Goal: Check status: Check status

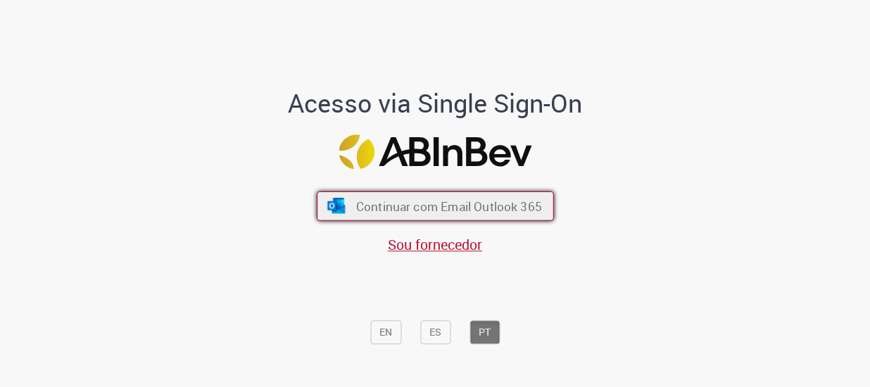
click at [402, 210] on span "Continuar com Email Outlook 365" at bounding box center [448, 206] width 186 height 16
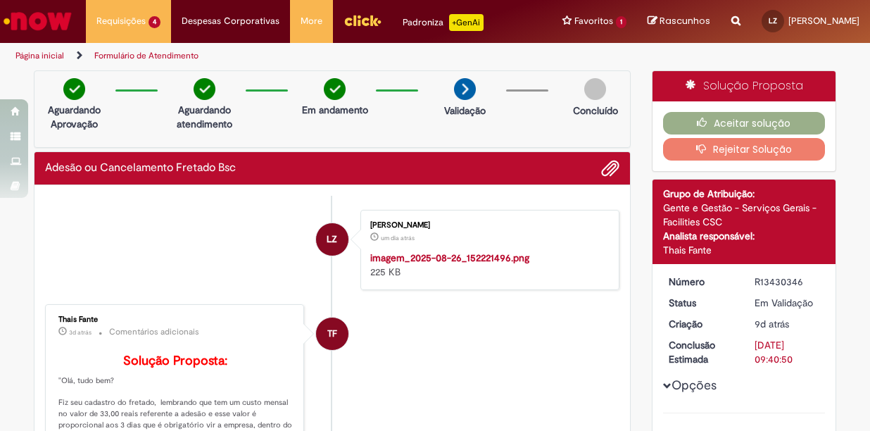
click at [50, 56] on link "Página inicial" at bounding box center [39, 55] width 49 height 11
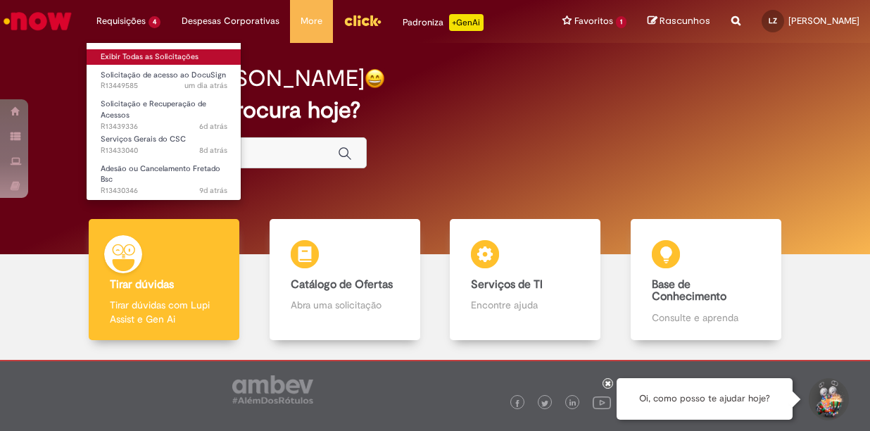
click at [135, 52] on link "Exibir Todas as Solicitações" at bounding box center [164, 56] width 155 height 15
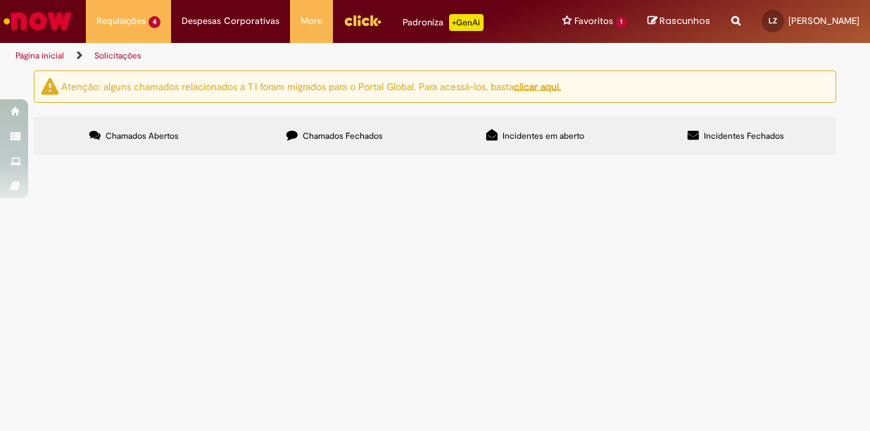
scroll to position [24, 0]
click at [0, 0] on span "Adesão ou Cancelamento Fretado Bsc" at bounding box center [0, 0] width 0 height 0
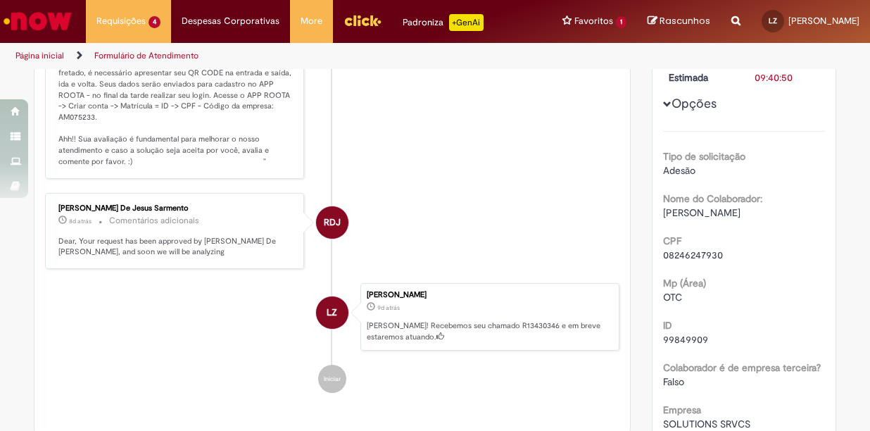
scroll to position [362, 0]
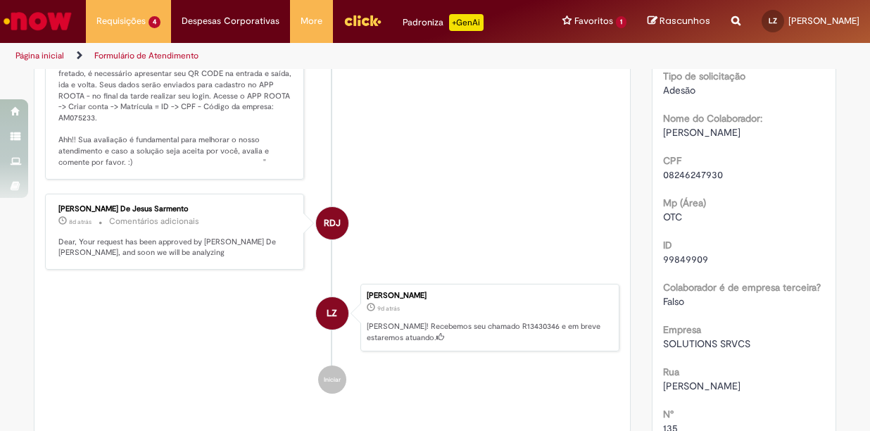
click at [57, 55] on link "Página inicial" at bounding box center [39, 55] width 49 height 11
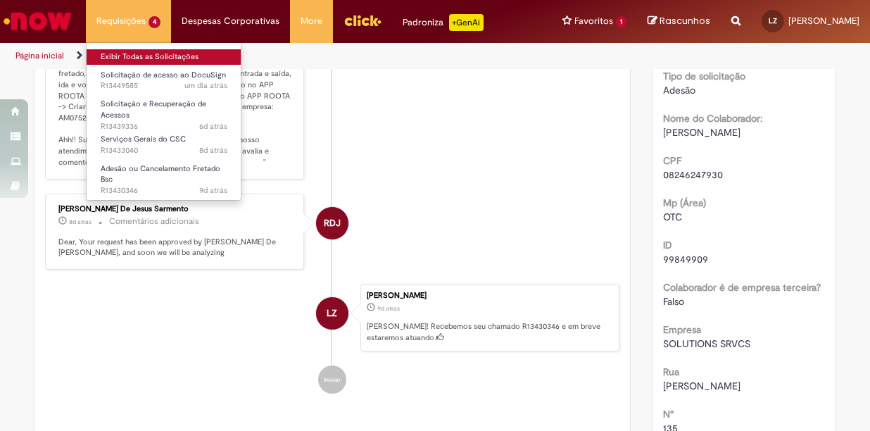
click at [110, 54] on link "Exibir Todas as Solicitações" at bounding box center [164, 56] width 155 height 15
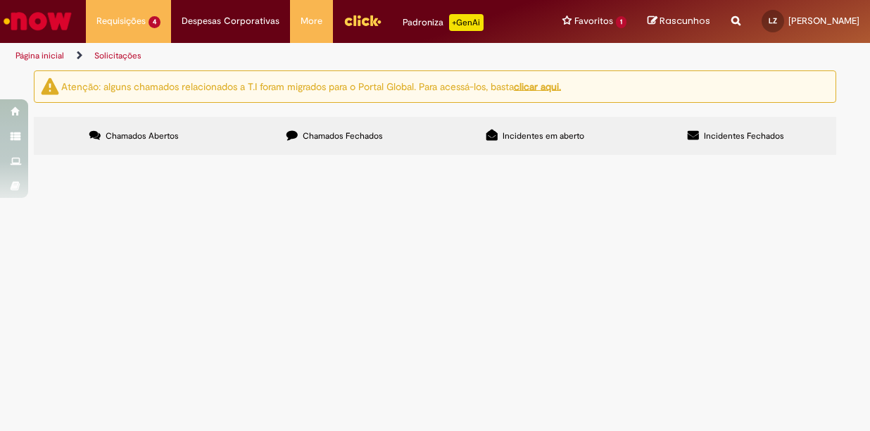
scroll to position [24, 0]
click at [0, 0] on span "Adesão ou Cancelamento Fretado Bsc" at bounding box center [0, 0] width 0 height 0
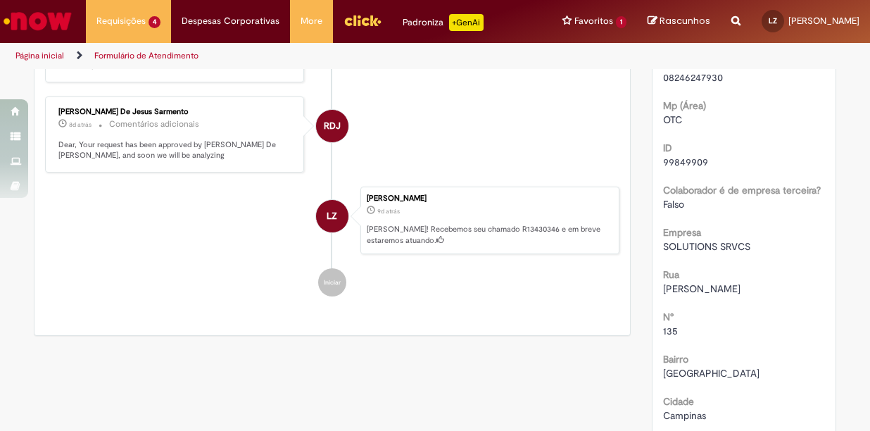
scroll to position [573, 0]
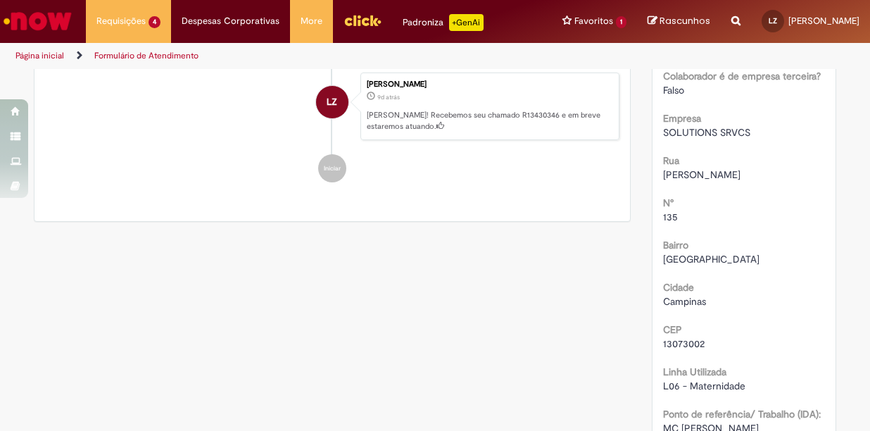
click at [810, 229] on div "Tipo de solicitação Adesão Nome do Colaborador: [PERSON_NAME] CPF 08246247930 M…" at bounding box center [744, 215] width 163 height 750
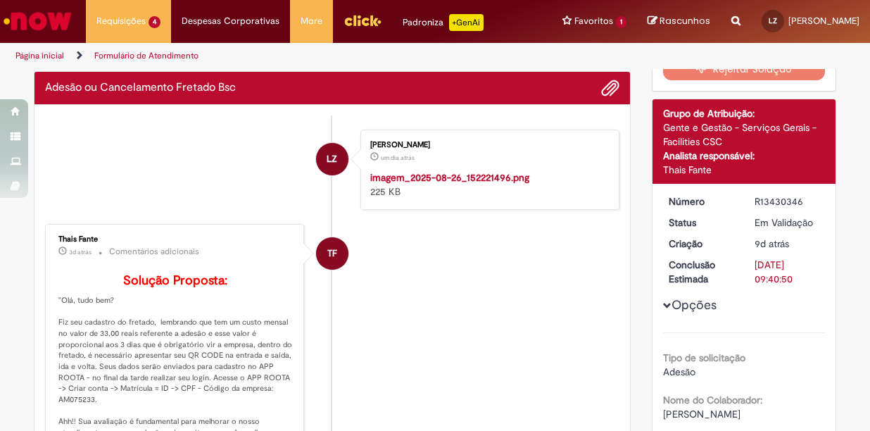
scroll to position [0, 0]
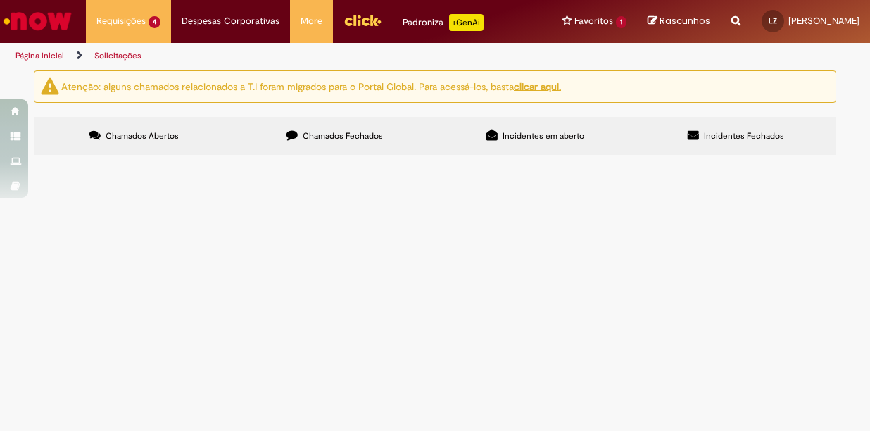
click at [0, 0] on span "R13433040" at bounding box center [0, 0] width 0 height 0
click at [0, 0] on td "R13433040" at bounding box center [0, 0] width 0 height 0
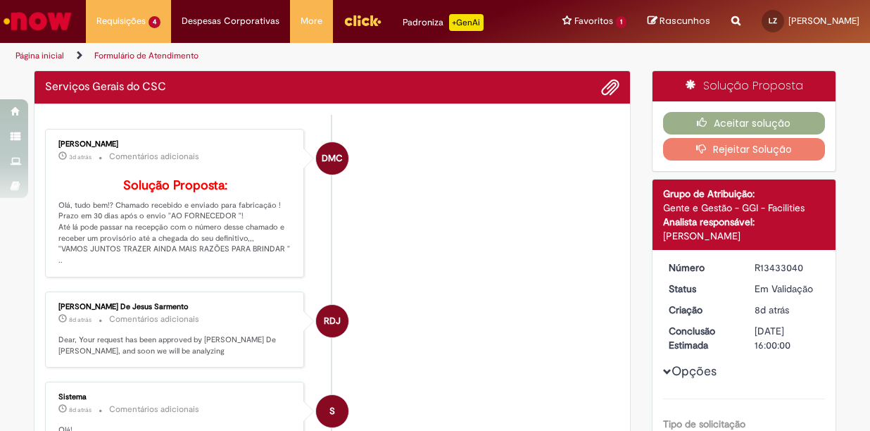
drag, startPoint x: 72, startPoint y: 321, endPoint x: 318, endPoint y: 213, distance: 269.0
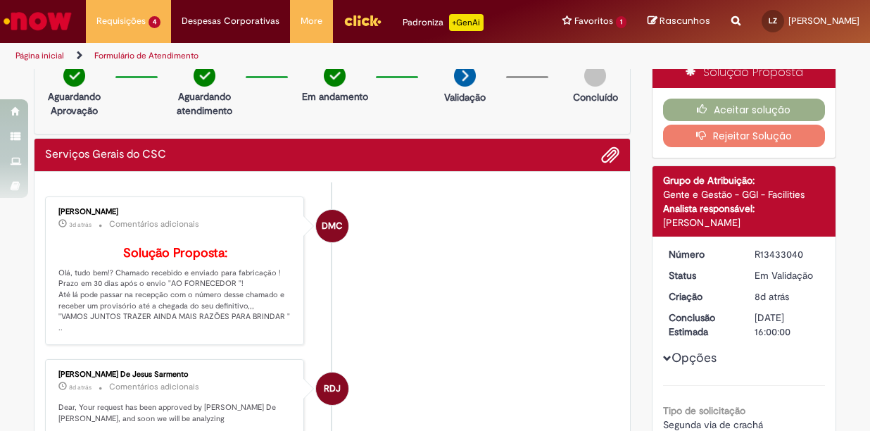
scroll to position [10, 0]
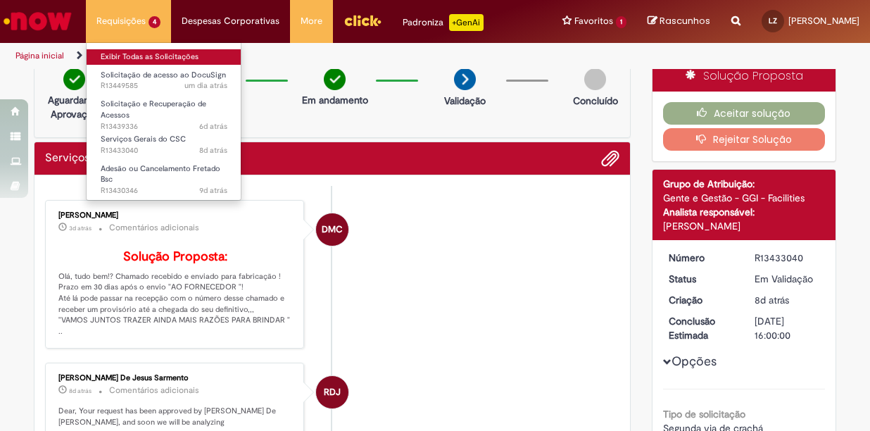
click at [134, 57] on link "Exibir Todas as Solicitações" at bounding box center [164, 56] width 155 height 15
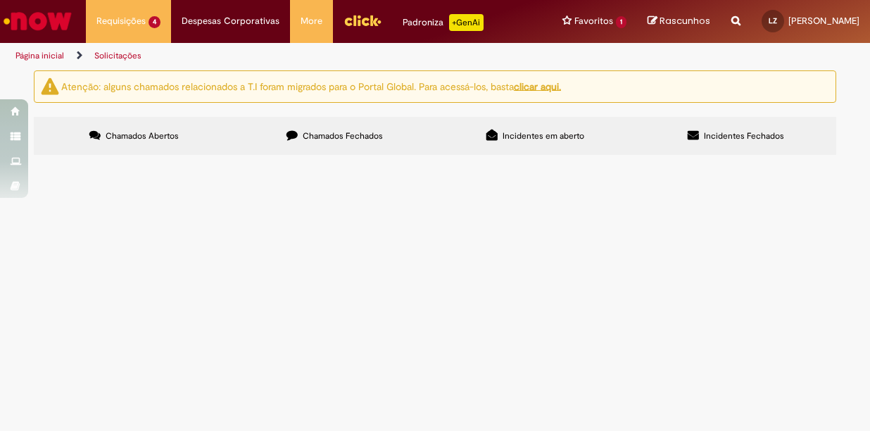
scroll to position [24, 0]
click at [0, 0] on span "R13430346" at bounding box center [0, 0] width 0 height 0
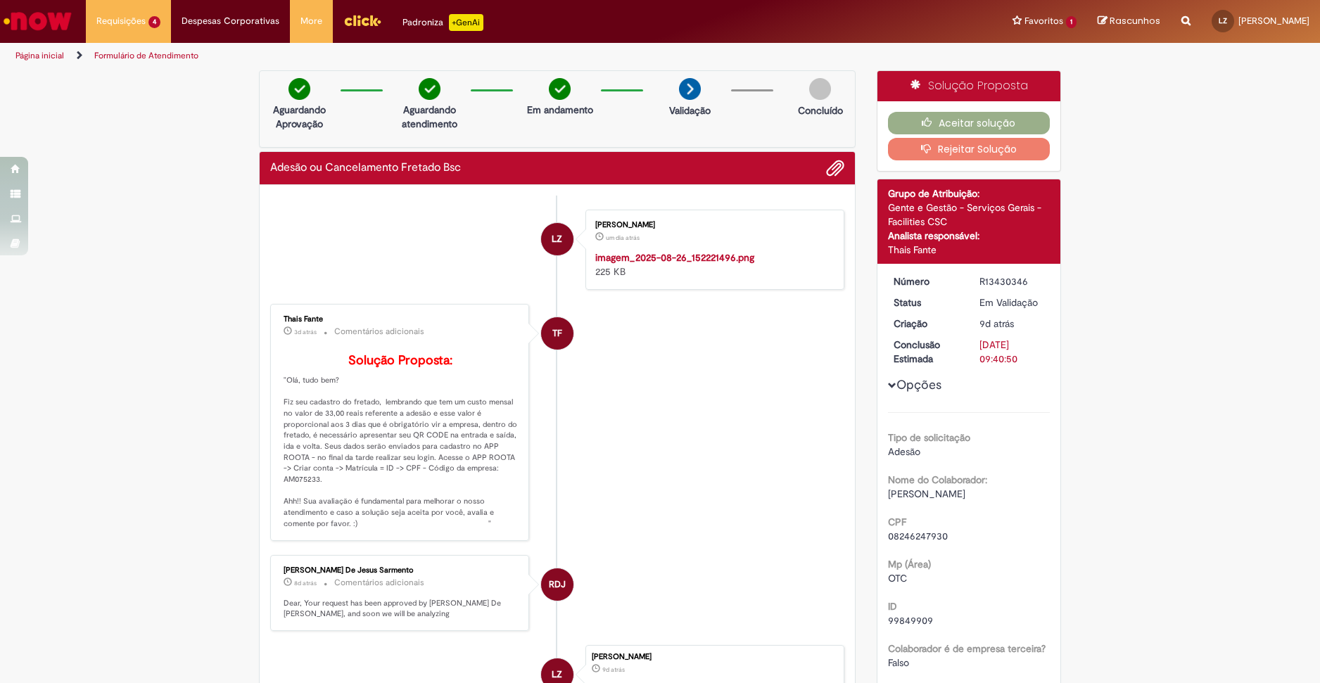
click at [310, 290] on li "LZ [PERSON_NAME] um dia atrás um dia atrás imagem_2025-08-26_152221496.png 225 …" at bounding box center [557, 250] width 574 height 80
drag, startPoint x: 1026, startPoint y: 283, endPoint x: 969, endPoint y: 286, distance: 57.8
click at [869, 286] on dd "R13430346" at bounding box center [1012, 281] width 87 height 14
copy div "R13430346"
click at [750, 430] on li "TF [DEMOGRAPHIC_DATA] Fante 3d atrás 3 dias atrás Comentários adicionais Soluçã…" at bounding box center [557, 422] width 574 height 237
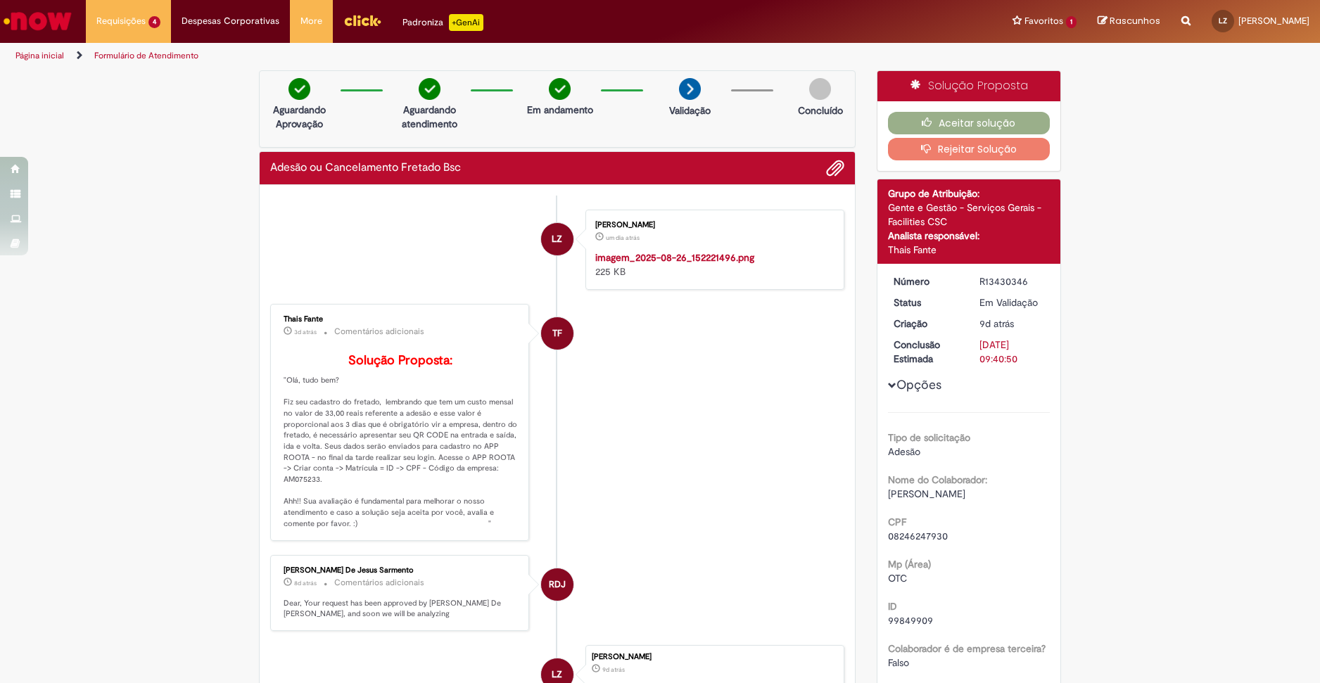
click at [704, 430] on li "TF [DEMOGRAPHIC_DATA] Fante 3d atrás 3 dias atrás Comentários adicionais Soluçã…" at bounding box center [557, 422] width 574 height 237
